Goal: Information Seeking & Learning: Learn about a topic

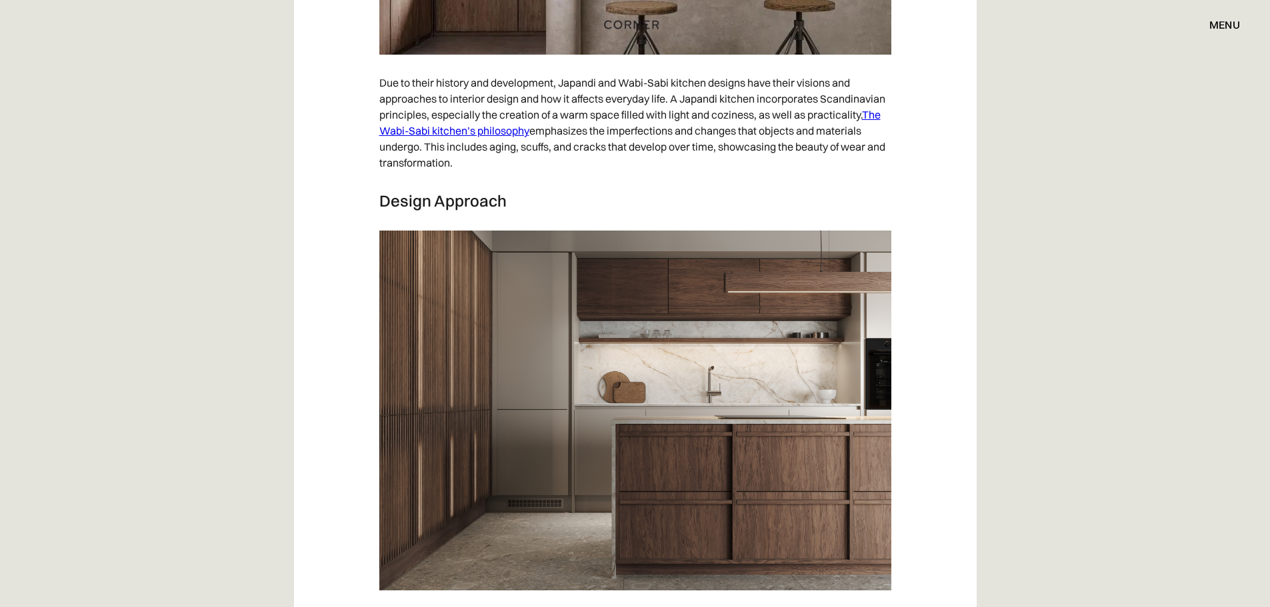
scroll to position [4800, 0]
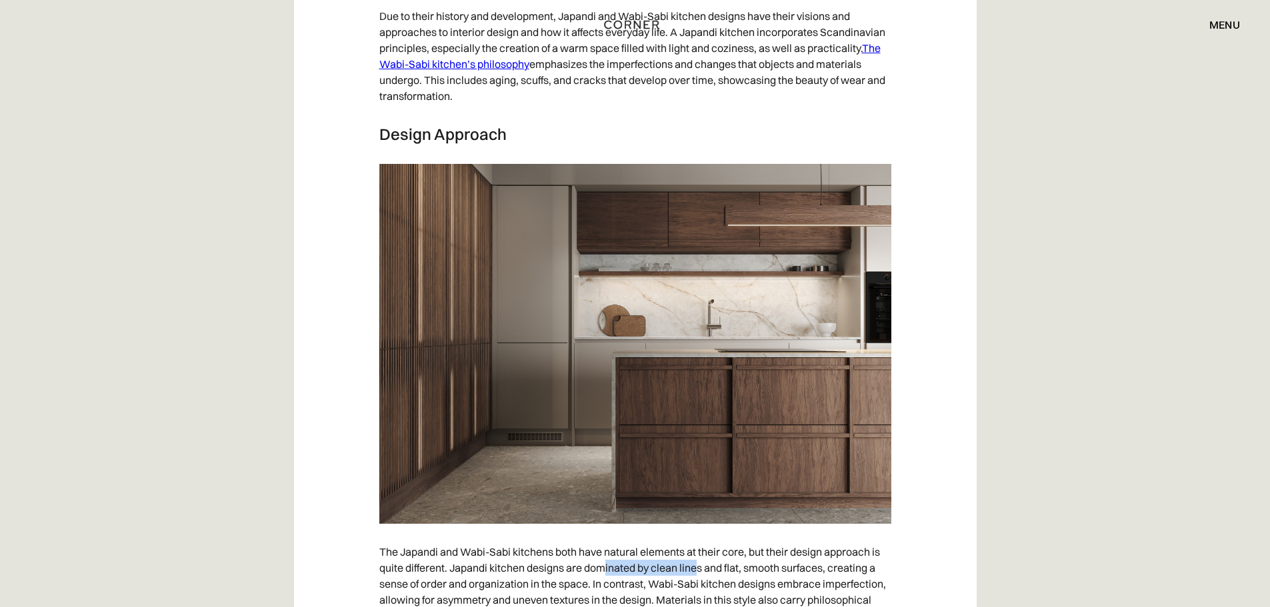
drag, startPoint x: 617, startPoint y: 464, endPoint x: 697, endPoint y: 464, distance: 80.7
click at [697, 537] on p "The Japandi and Wabi-Sabi kitchens both have natural elements at their core, bu…" at bounding box center [635, 583] width 512 height 93
drag, startPoint x: 740, startPoint y: 462, endPoint x: 767, endPoint y: 462, distance: 26.7
click at [767, 537] on p "The Japandi and Wabi-Sabi kitchens both have natural elements at their core, bu…" at bounding box center [635, 583] width 512 height 93
drag, startPoint x: 777, startPoint y: 462, endPoint x: 792, endPoint y: 462, distance: 15.3
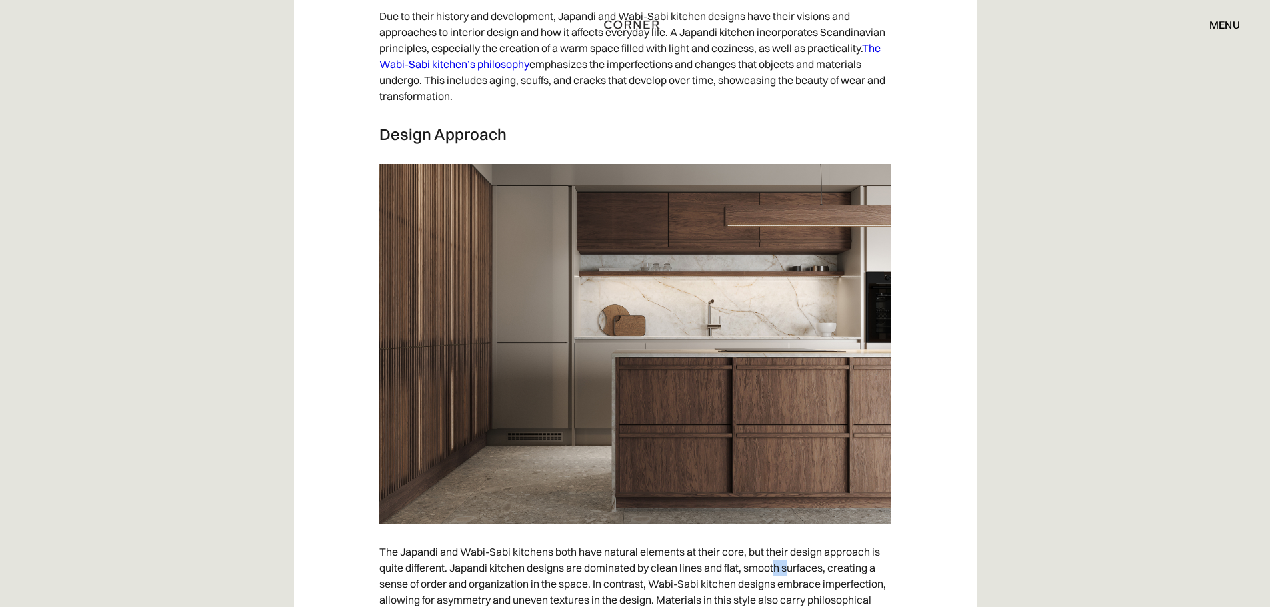
click at [792, 537] on p "The Japandi and Wabi-Sabi kitchens both have natural elements at their core, bu…" at bounding box center [635, 583] width 512 height 93
drag, startPoint x: 495, startPoint y: 479, endPoint x: 595, endPoint y: 479, distance: 100.0
click at [595, 537] on p "The Japandi and Wabi-Sabi kitchens both have natural elements at their core, bu…" at bounding box center [635, 583] width 512 height 93
drag, startPoint x: 646, startPoint y: 479, endPoint x: 771, endPoint y: 485, distance: 125.5
click at [771, 537] on p "The Japandi and Wabi-Sabi kitchens both have natural elements at their core, bu…" at bounding box center [635, 583] width 512 height 93
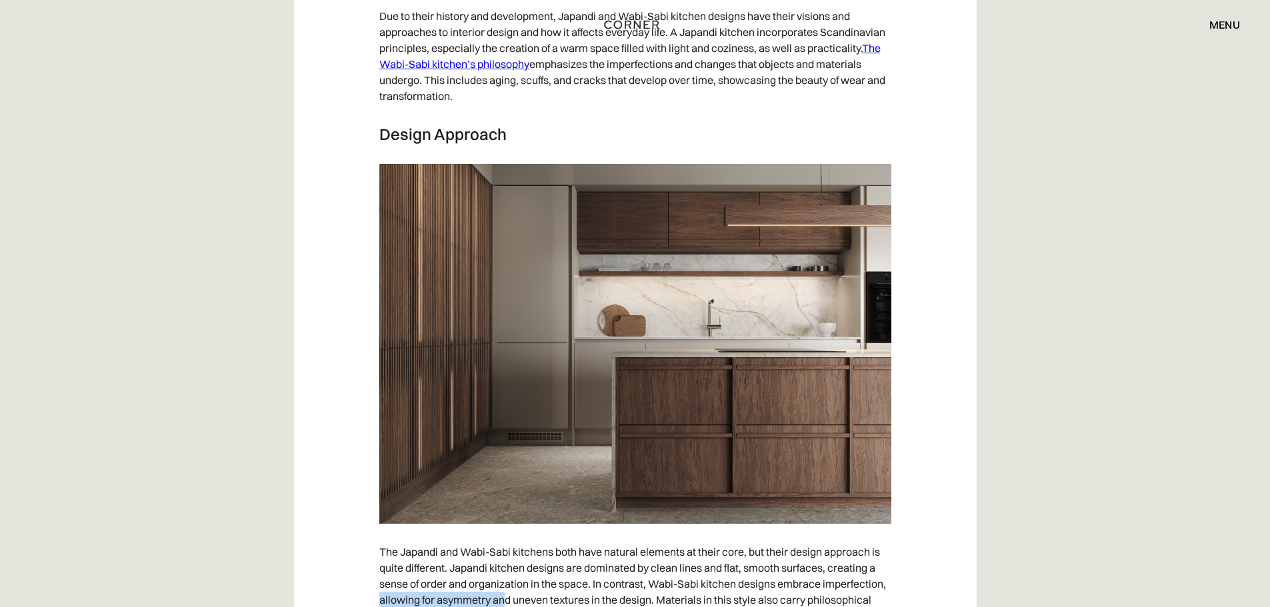
drag, startPoint x: 379, startPoint y: 495, endPoint x: 507, endPoint y: 494, distance: 127.3
click at [506, 537] on p "The Japandi and Wabi-Sabi kitchens both have natural elements at their core, bu…" at bounding box center [635, 583] width 512 height 93
drag, startPoint x: 543, startPoint y: 495, endPoint x: 643, endPoint y: 499, distance: 99.4
click at [626, 537] on p "The Japandi and Wabi-Sabi kitchens both have natural elements at their core, bu…" at bounding box center [635, 583] width 512 height 93
drag, startPoint x: 677, startPoint y: 501, endPoint x: 714, endPoint y: 501, distance: 36.7
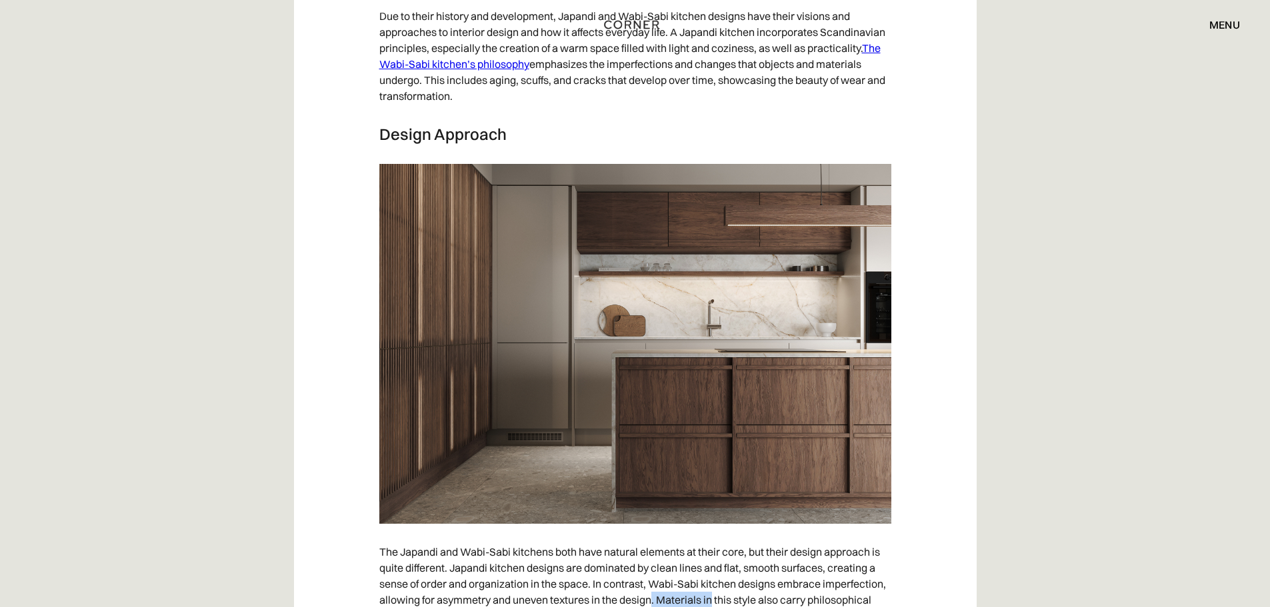
click at [713, 537] on p "The Japandi and Wabi-Sabi kitchens both have natural elements at their core, bu…" at bounding box center [635, 583] width 512 height 93
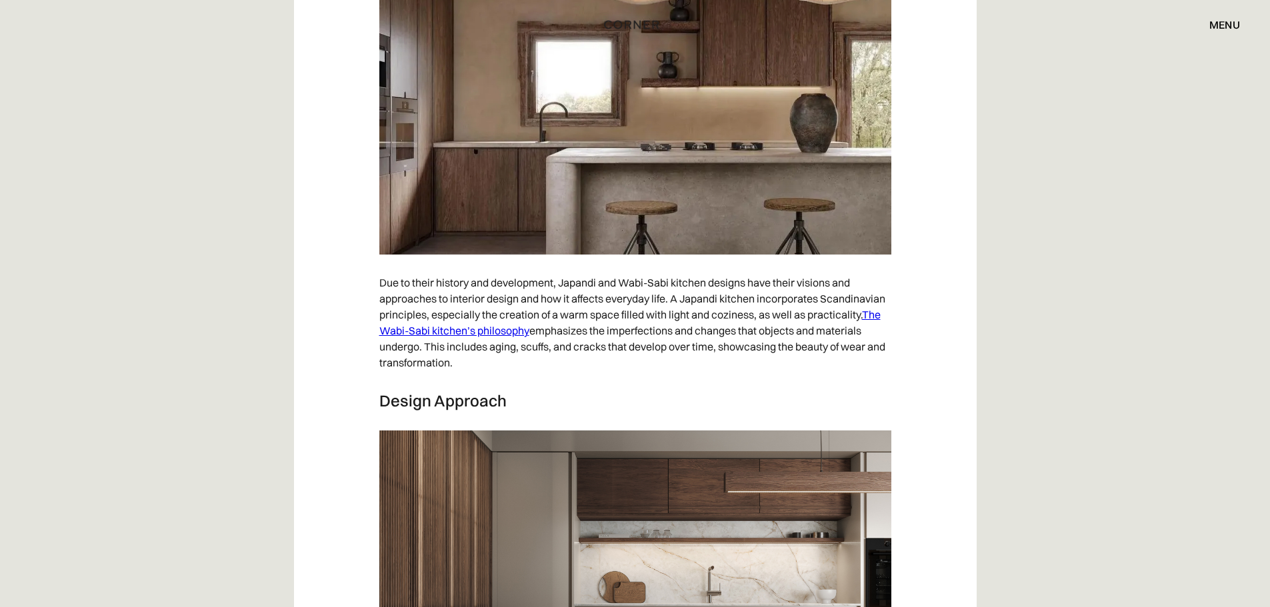
scroll to position [4333, 0]
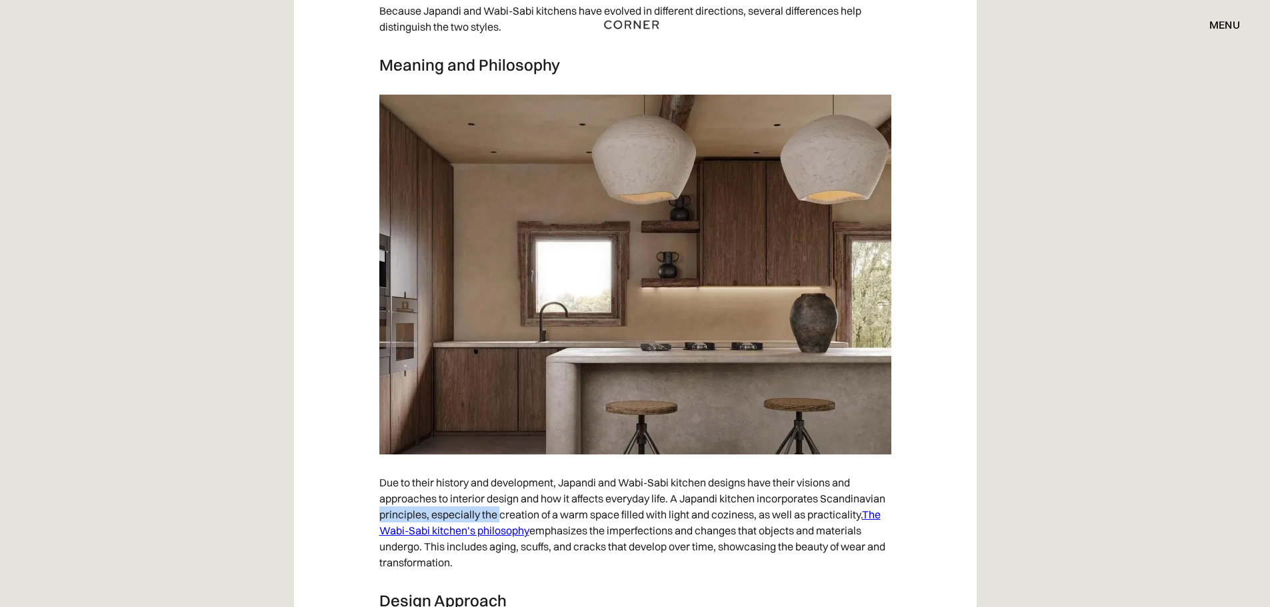
drag, startPoint x: 371, startPoint y: 410, endPoint x: 519, endPoint y: 405, distance: 148.1
drag, startPoint x: 561, startPoint y: 405, endPoint x: 761, endPoint y: 405, distance: 200.0
click at [761, 468] on p "Due to their history and development, Japandi and Wabi-Sabi kitchen designs hav…" at bounding box center [635, 522] width 512 height 109
drag, startPoint x: 827, startPoint y: 413, endPoint x: 849, endPoint y: 411, distance: 22.0
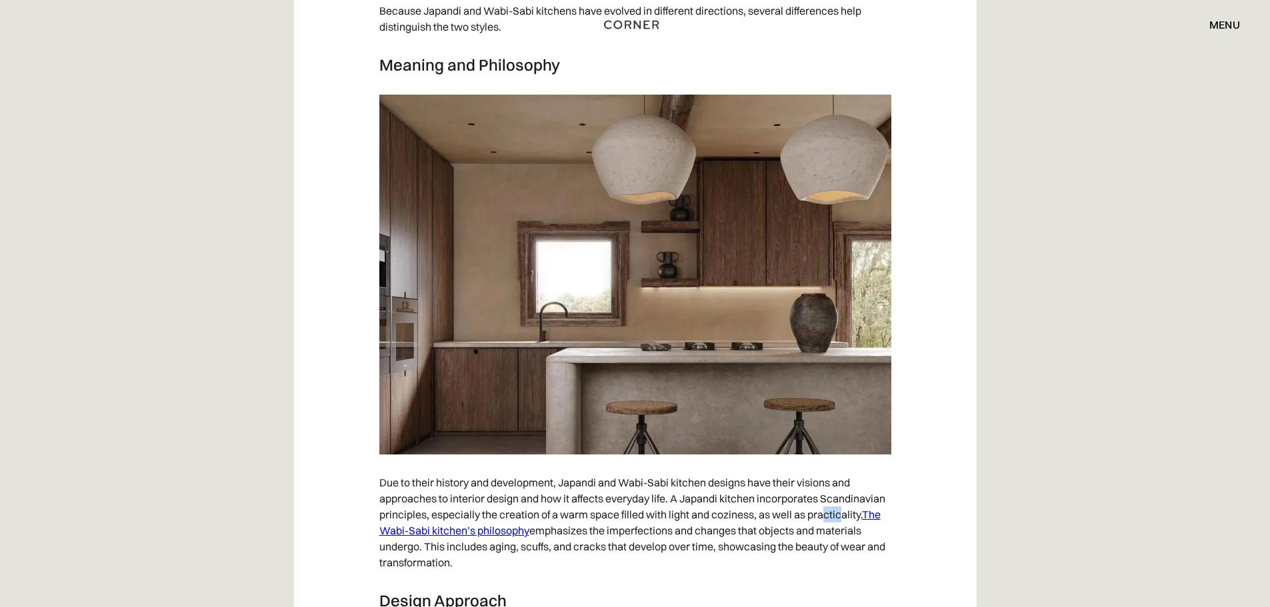
click at [847, 468] on p "Due to their history and development, Japandi and Wabi-Sabi kitchen designs hav…" at bounding box center [635, 522] width 512 height 109
drag, startPoint x: 635, startPoint y: 425, endPoint x: 768, endPoint y: 428, distance: 133.4
click at [793, 468] on p "Due to their history and development, Japandi and Wabi-Sabi kitchen designs hav…" at bounding box center [635, 522] width 512 height 109
click at [713, 468] on p "Due to their history and development, Japandi and Wabi-Sabi kitchen designs hav…" at bounding box center [635, 522] width 512 height 109
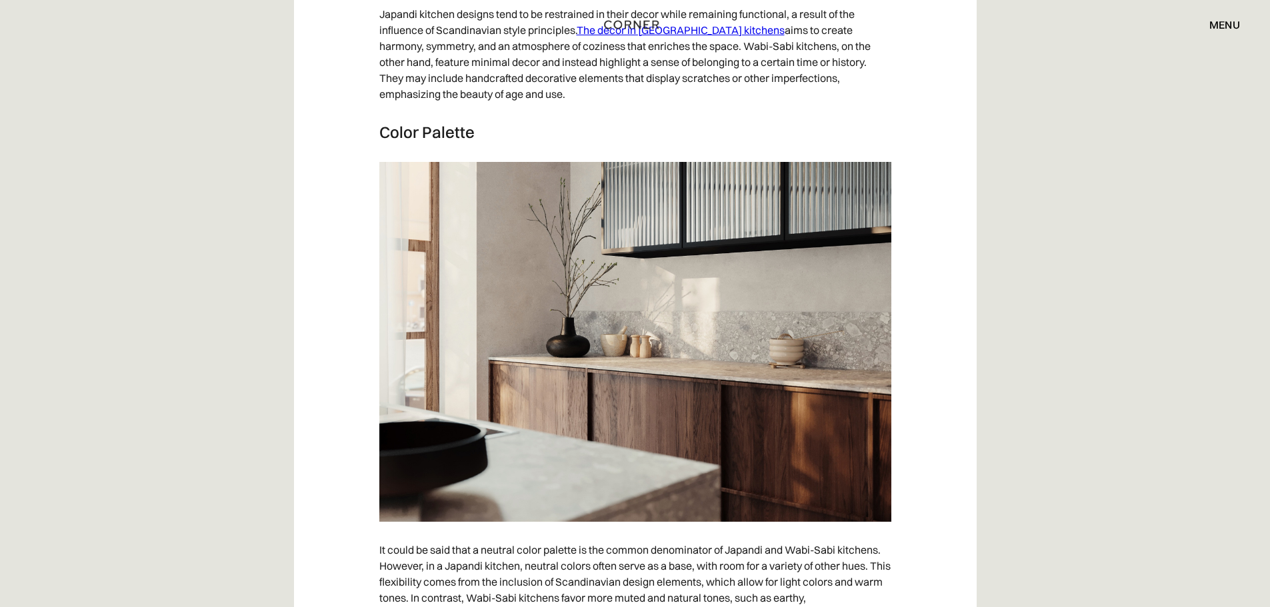
scroll to position [5934, 0]
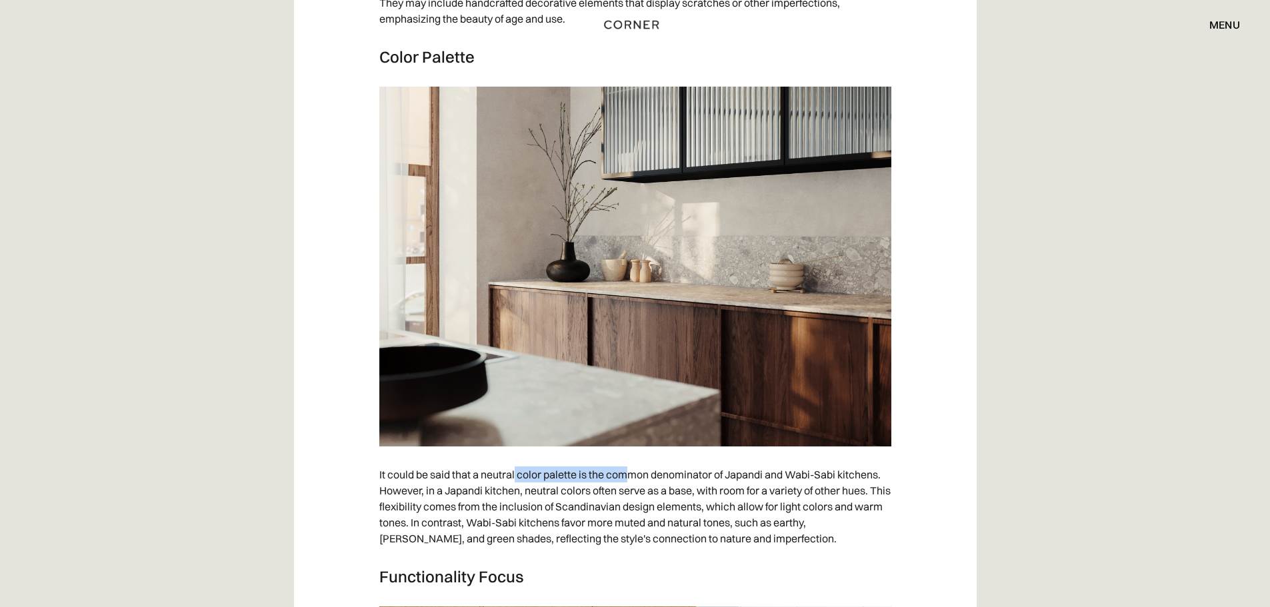
drag, startPoint x: 544, startPoint y: 373, endPoint x: 650, endPoint y: 373, distance: 106.0
click at [630, 460] on p "It could be said that a neutral color palette is the common denominator of Japa…" at bounding box center [635, 506] width 512 height 93
drag, startPoint x: 677, startPoint y: 374, endPoint x: 782, endPoint y: 373, distance: 105.3
click at [782, 460] on p "It could be said that a neutral color palette is the common denominator of Japa…" at bounding box center [635, 506] width 512 height 93
drag, startPoint x: 469, startPoint y: 384, endPoint x: 579, endPoint y: 384, distance: 110.0
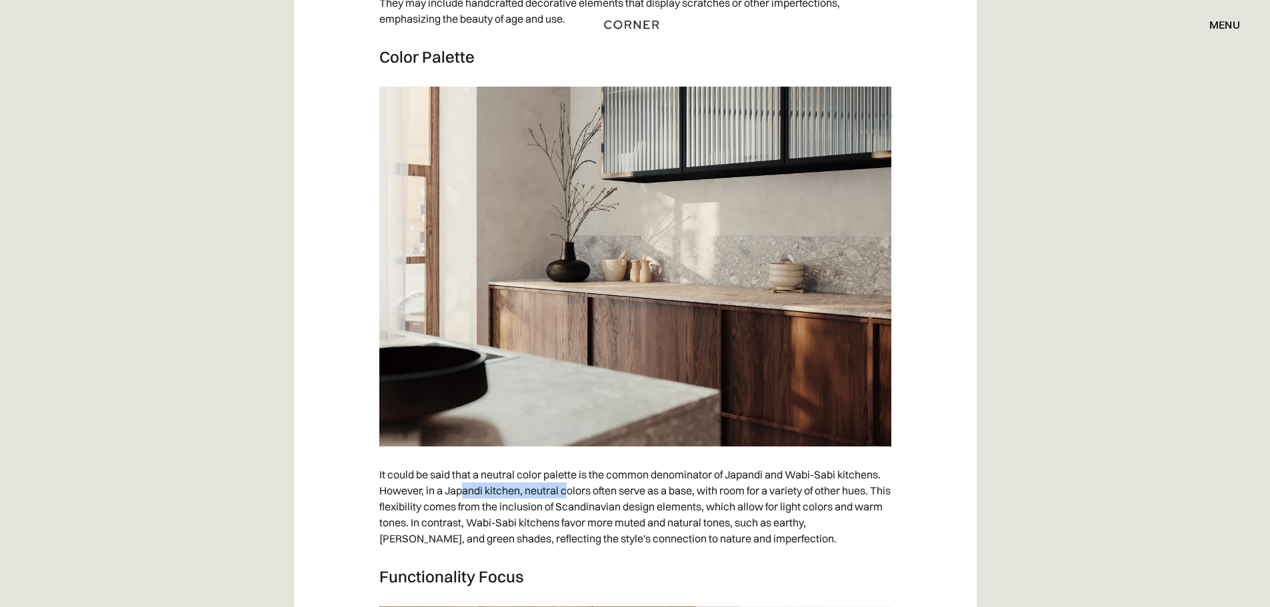
click at [578, 460] on p "It could be said that a neutral color palette is the common denominator of Japa…" at bounding box center [635, 506] width 512 height 93
drag, startPoint x: 592, startPoint y: 382, endPoint x: 692, endPoint y: 379, distance: 100.1
click at [690, 460] on p "It could be said that a neutral color palette is the common denominator of Japa…" at bounding box center [635, 506] width 512 height 93
drag, startPoint x: 704, startPoint y: 381, endPoint x: 837, endPoint y: 387, distance: 133.5
click at [837, 460] on p "It could be said that a neutral color palette is the common denominator of Japa…" at bounding box center [635, 506] width 512 height 93
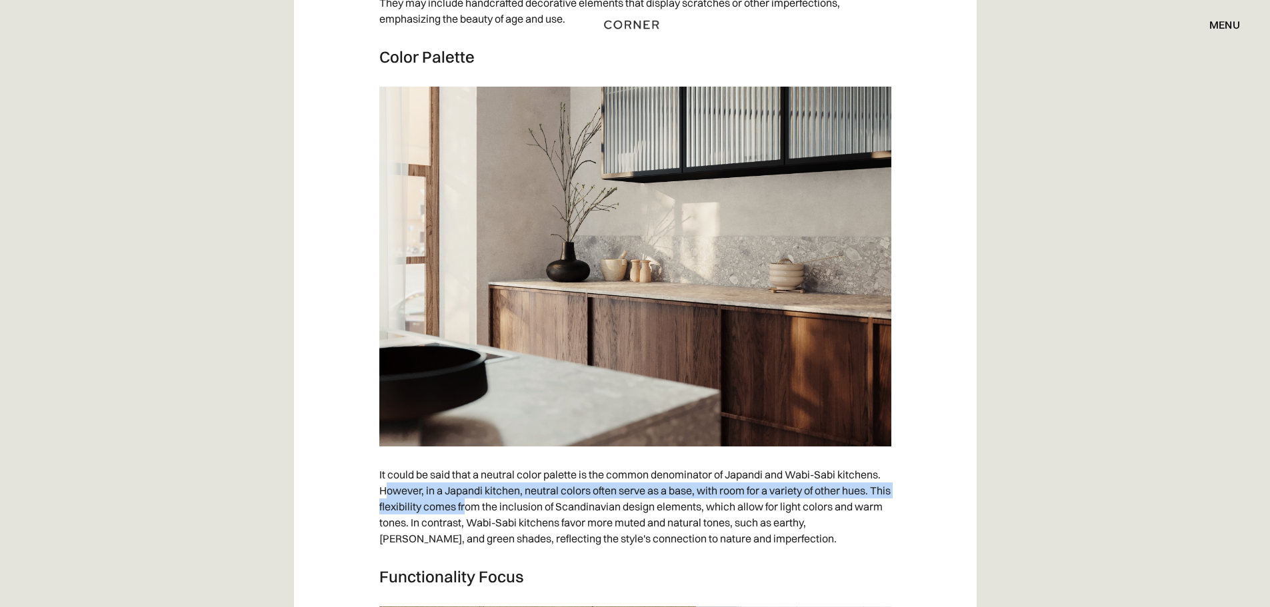
drag, startPoint x: 385, startPoint y: 393, endPoint x: 488, endPoint y: 395, distance: 103.3
click at [488, 460] on p "It could be said that a neutral color palette is the common denominator of Japa…" at bounding box center [635, 506] width 512 height 93
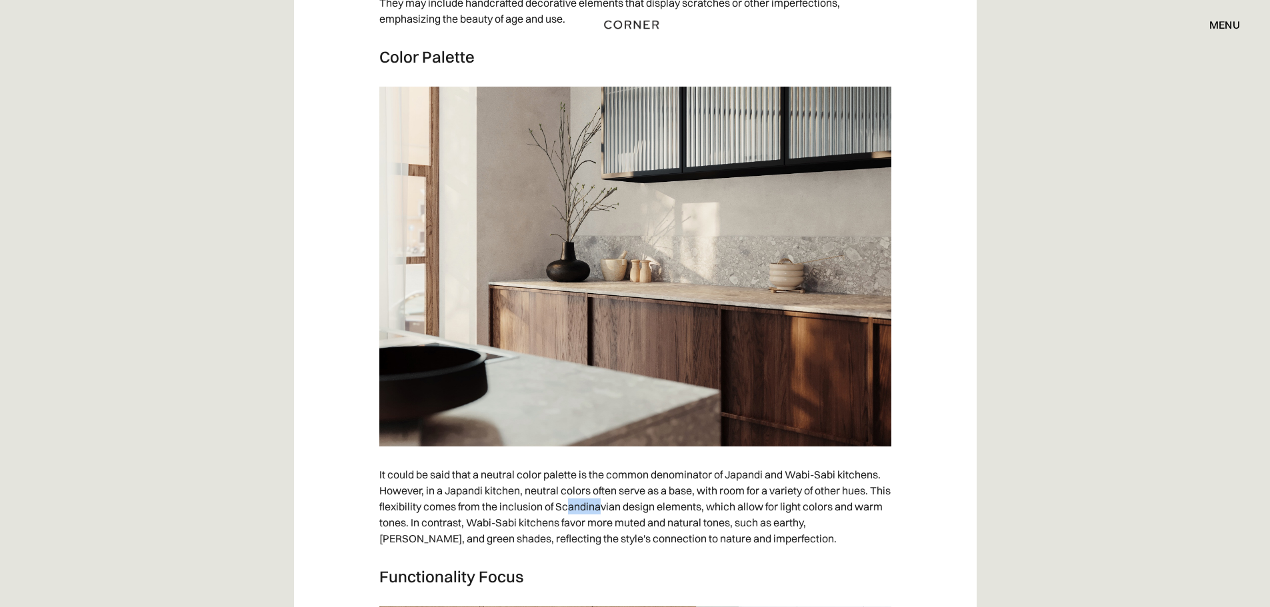
drag, startPoint x: 593, startPoint y: 403, endPoint x: 631, endPoint y: 403, distance: 38.0
click at [631, 460] on p "It could be said that a neutral color palette is the common denominator of Japa…" at bounding box center [635, 506] width 512 height 93
drag, startPoint x: 506, startPoint y: 402, endPoint x: 729, endPoint y: 402, distance: 222.7
click at [729, 460] on p "It could be said that a neutral color palette is the common denominator of Japa…" at bounding box center [635, 506] width 512 height 93
drag, startPoint x: 747, startPoint y: 402, endPoint x: 873, endPoint y: 402, distance: 126.0
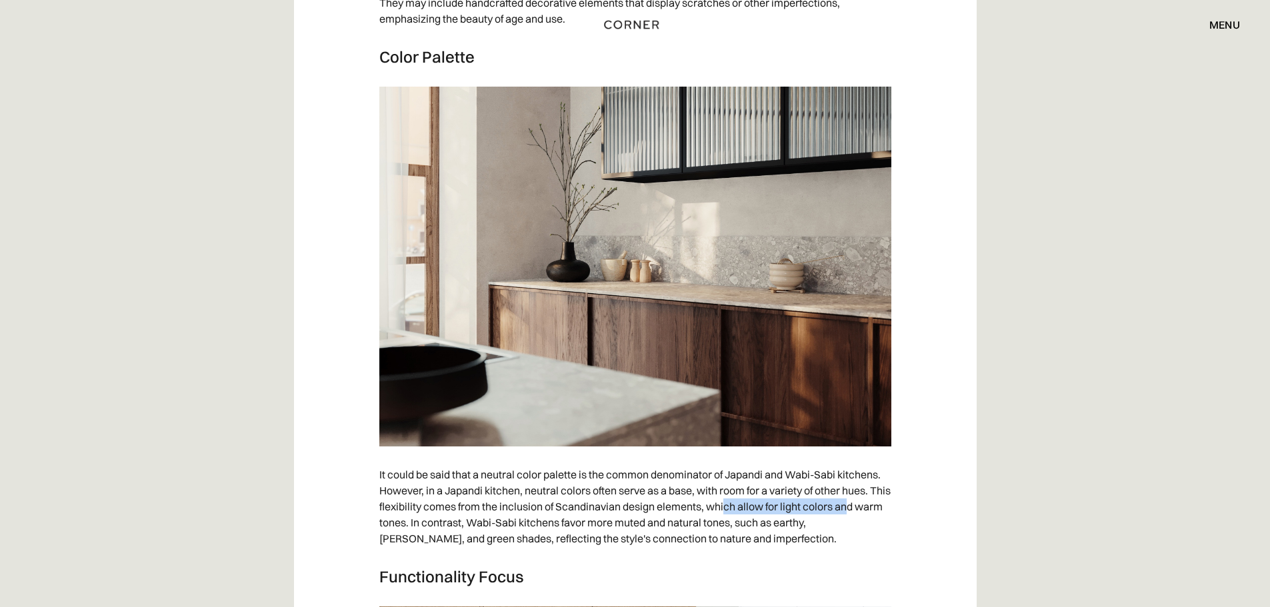
click at [873, 460] on p "It could be said that a neutral color palette is the common denominator of Japa…" at bounding box center [635, 506] width 512 height 93
drag, startPoint x: 423, startPoint y: 411, endPoint x: 455, endPoint y: 410, distance: 32.7
click at [455, 460] on p "It could be said that a neutral color palette is the common denominator of Japa…" at bounding box center [635, 506] width 512 height 93
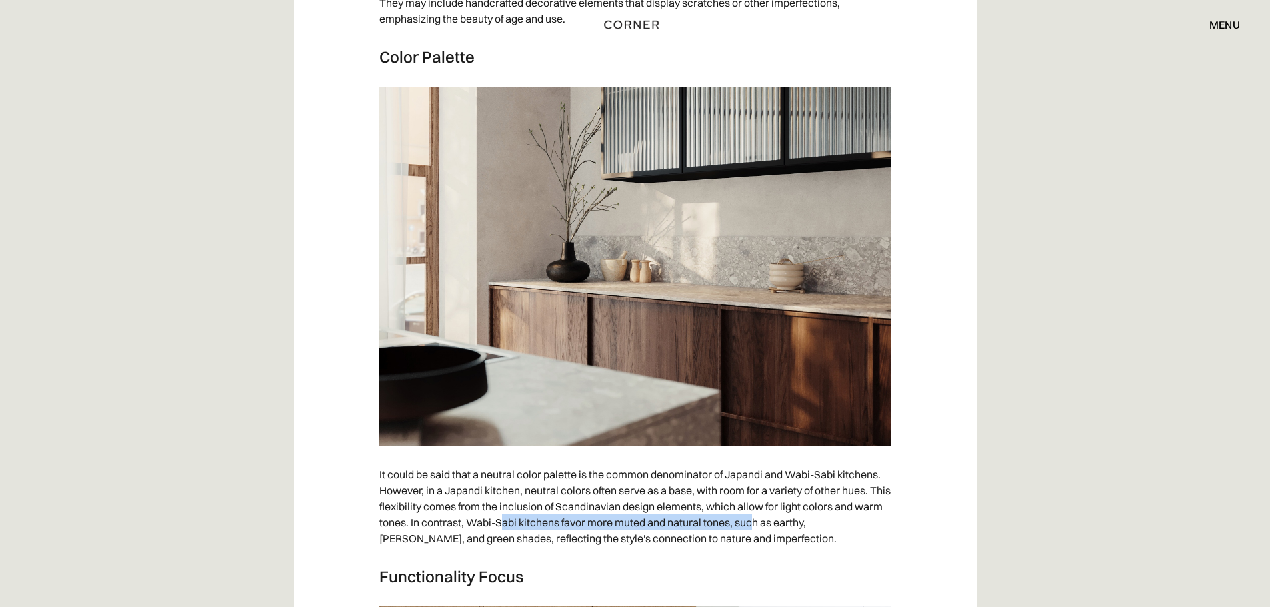
drag, startPoint x: 534, startPoint y: 419, endPoint x: 816, endPoint y: 417, distance: 282.0
click at [786, 460] on p "It could be said that a neutral color palette is the common denominator of Japa…" at bounding box center [635, 506] width 512 height 93
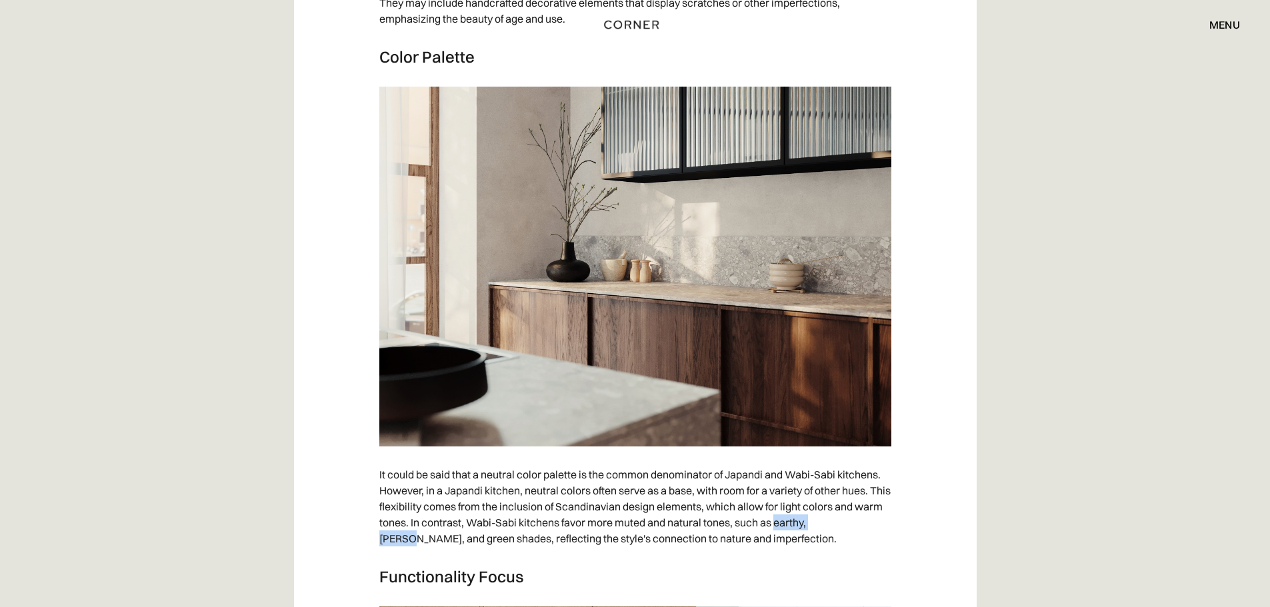
drag, startPoint x: 808, startPoint y: 417, endPoint x: 867, endPoint y: 417, distance: 59.3
click at [873, 460] on p "It could be said that a neutral color palette is the common denominator of Japa…" at bounding box center [635, 506] width 512 height 93
drag, startPoint x: 427, startPoint y: 435, endPoint x: 543, endPoint y: 436, distance: 116.7
click at [543, 460] on p "It could be said that a neutral color palette is the common denominator of Japa…" at bounding box center [635, 506] width 512 height 93
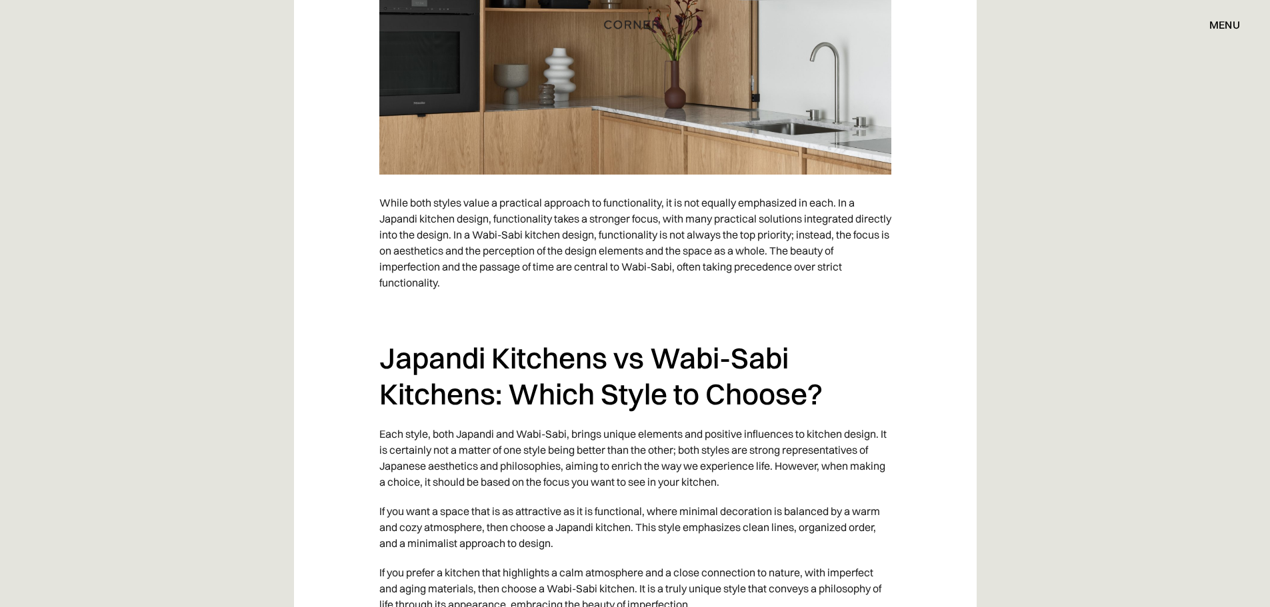
scroll to position [6734, 0]
